Goal: Task Accomplishment & Management: Complete application form

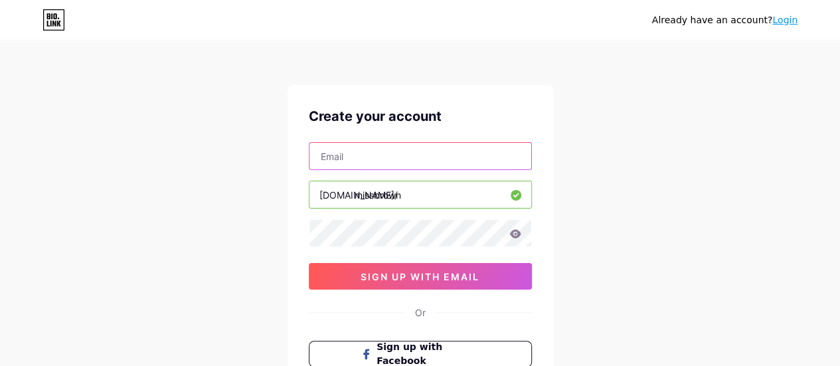
click at [411, 156] on input "text" at bounding box center [420, 156] width 222 height 27
type input "[EMAIL_ADDRESS][DOMAIN_NAME]"
click at [389, 246] on div "[EMAIL_ADDRESS][DOMAIN_NAME] [DOMAIN_NAME]/ missbrown sign up with email" at bounding box center [420, 215] width 223 height 147
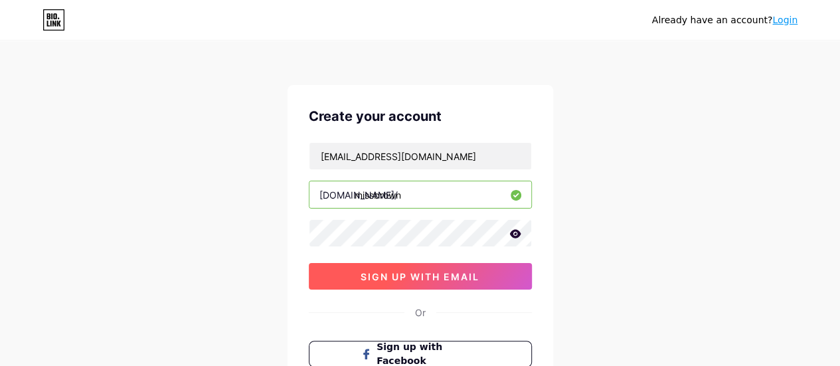
click at [408, 271] on span "sign up with email" at bounding box center [419, 276] width 119 height 11
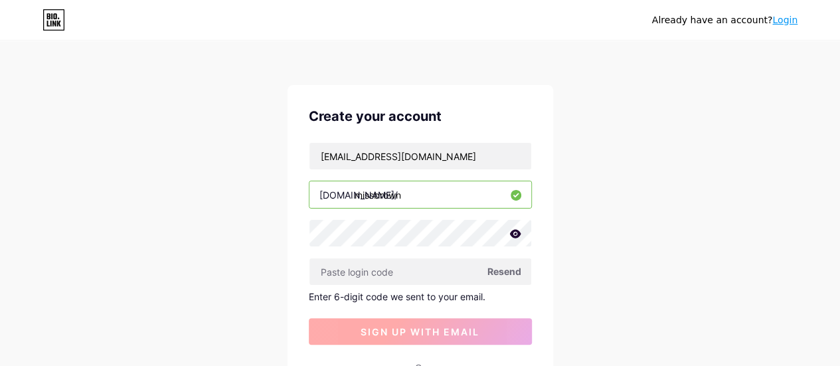
click at [408, 271] on input "text" at bounding box center [420, 271] width 222 height 27
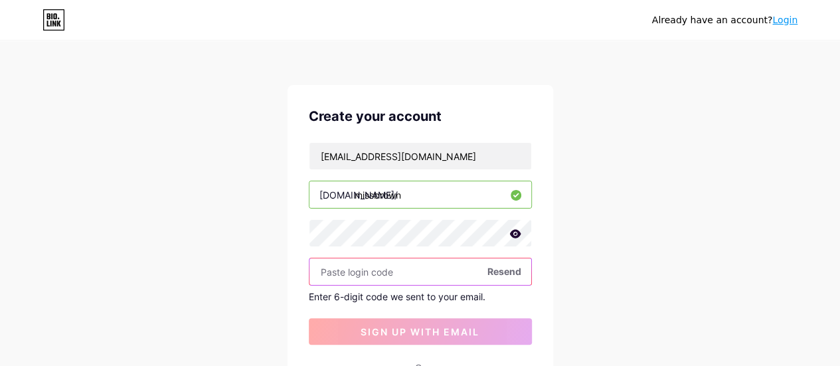
click at [390, 267] on input "text" at bounding box center [420, 271] width 222 height 27
paste input "417359"
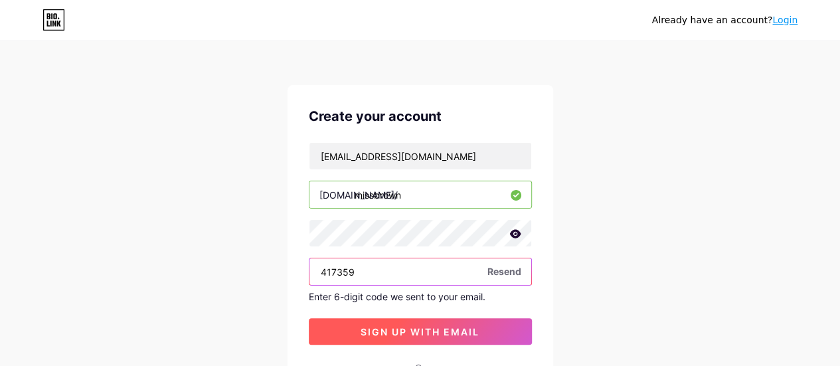
type input "417359"
click at [396, 337] on button "sign up with email" at bounding box center [420, 331] width 223 height 27
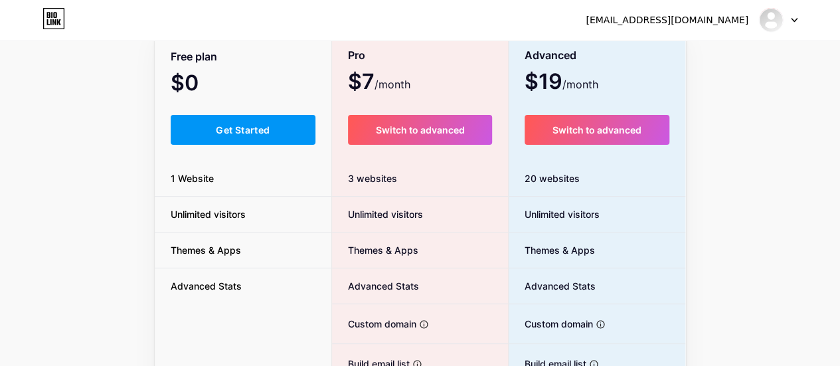
scroll to position [98, 0]
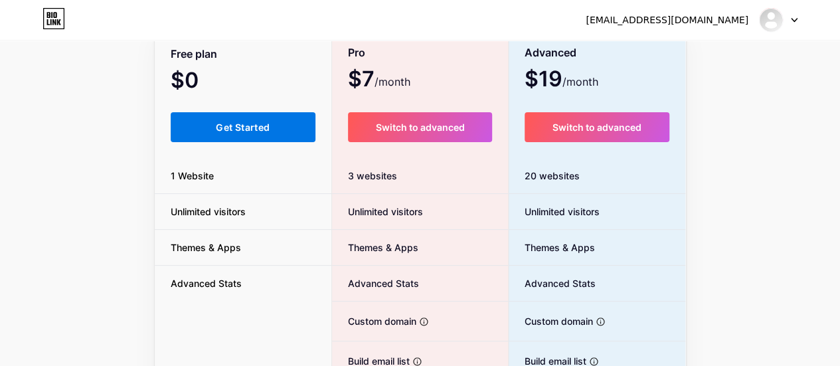
click at [264, 128] on span "Get Started" at bounding box center [243, 126] width 54 height 11
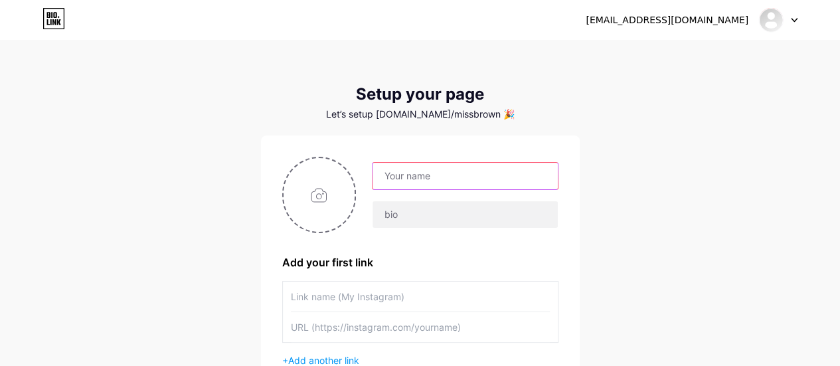
click at [506, 185] on input "text" at bounding box center [464, 176] width 185 height 27
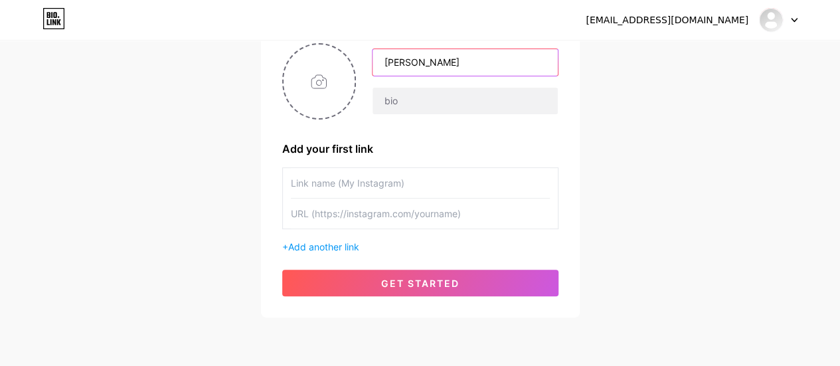
scroll to position [115, 0]
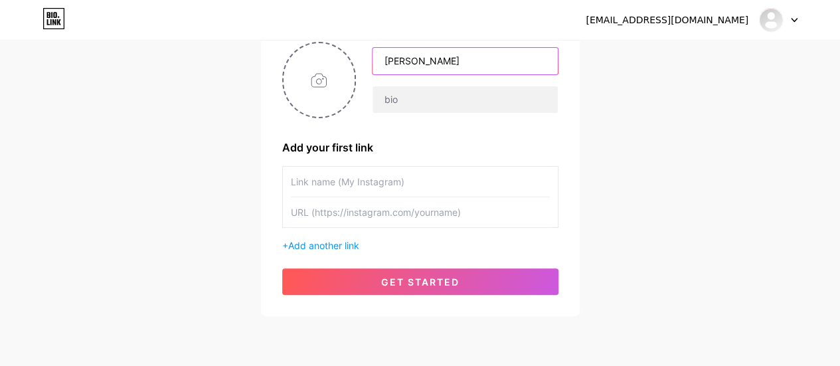
type input "[PERSON_NAME]"
click at [439, 181] on input "text" at bounding box center [420, 182] width 259 height 30
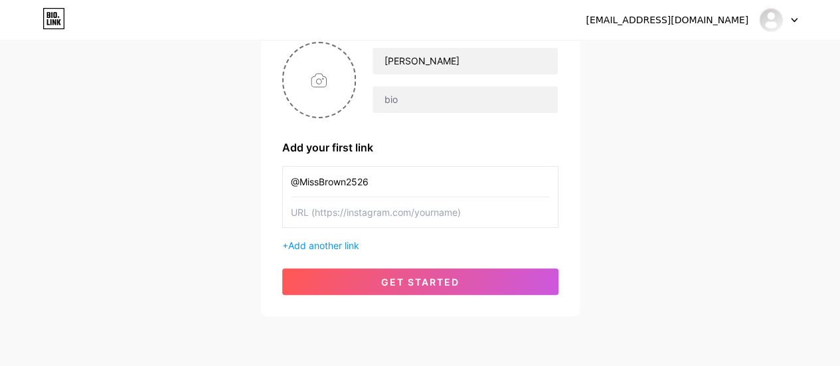
type input "@MissBrown2526"
click at [446, 209] on input "text" at bounding box center [420, 212] width 259 height 30
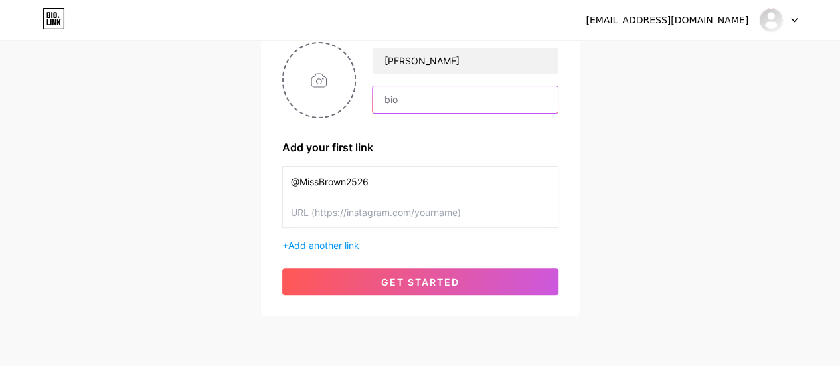
click at [431, 107] on input "text" at bounding box center [464, 99] width 185 height 27
type input "Hello Friends! Welcome to Kindergarten!"
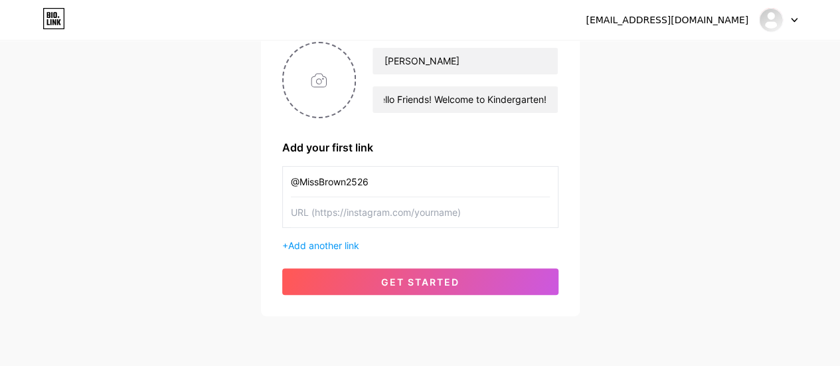
click at [471, 133] on div "[PERSON_NAME] Hello Friends! Welcome to Kindergarten! Add your first link @Miss…" at bounding box center [420, 168] width 276 height 253
click at [366, 212] on input "text" at bounding box center [420, 212] width 259 height 30
paste input "[URL][DOMAIN_NAME]"
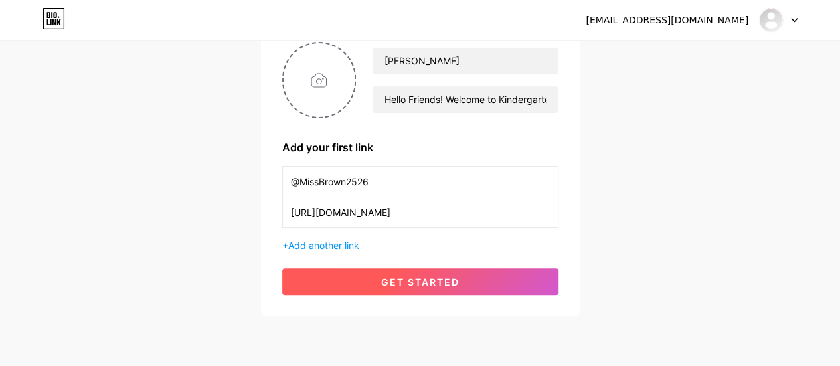
type input "[URL][DOMAIN_NAME]"
click at [416, 276] on span "get started" at bounding box center [420, 281] width 78 height 11
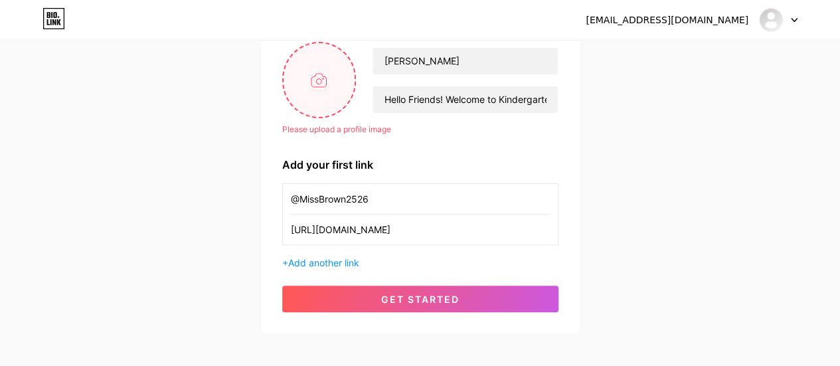
click at [335, 61] on input "file" at bounding box center [319, 80] width 72 height 74
